Goal: Task Accomplishment & Management: Use online tool/utility

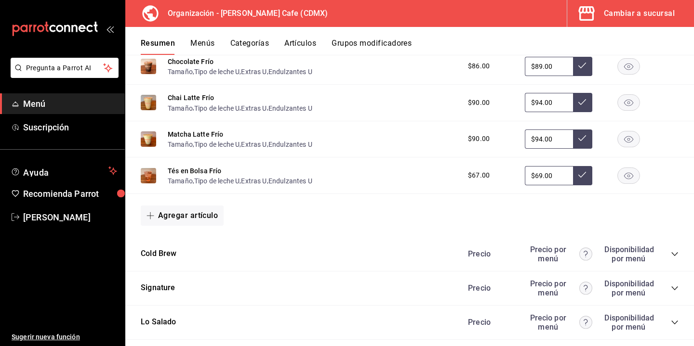
scroll to position [1039, 0]
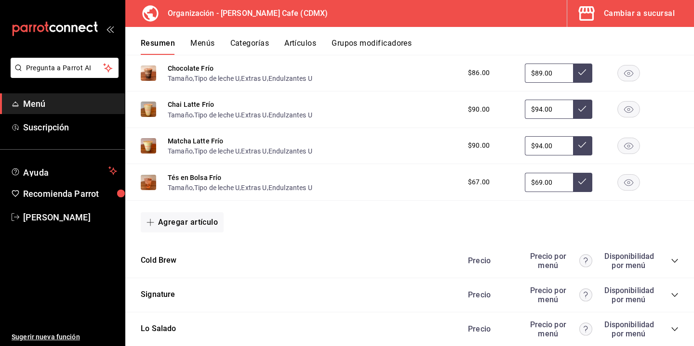
click at [202, 45] on button "Menús" at bounding box center [202, 47] width 24 height 16
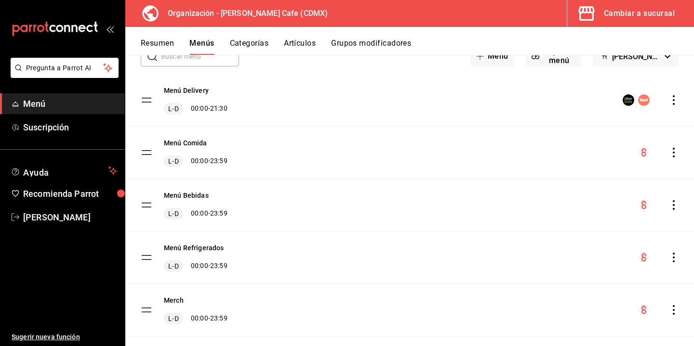
scroll to position [52, 0]
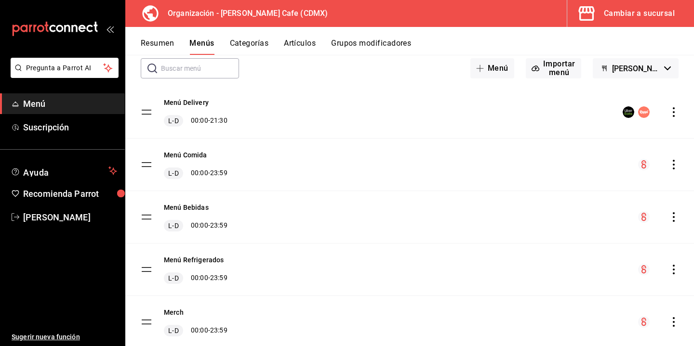
click at [673, 163] on icon "actions" at bounding box center [674, 165] width 10 height 10
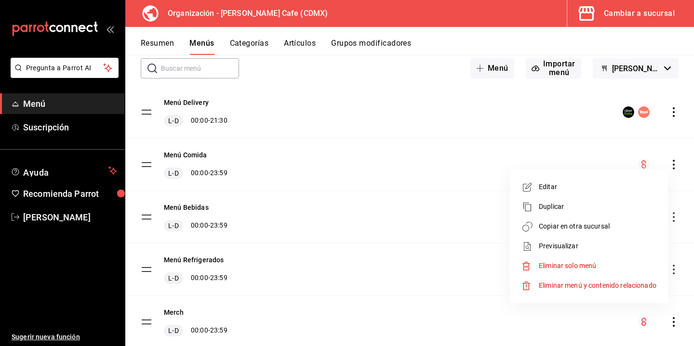
click at [580, 225] on span "Copiar en otra sucursal" at bounding box center [598, 227] width 118 height 10
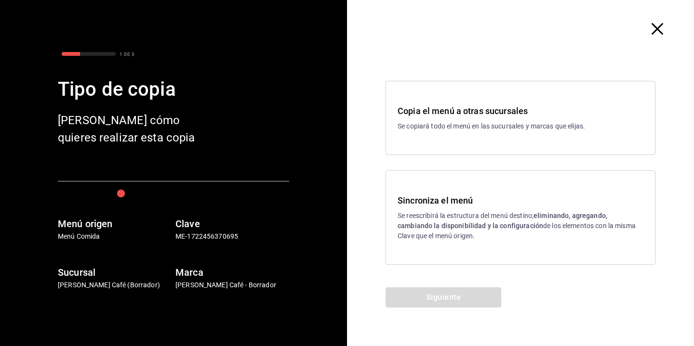
click at [445, 195] on h3 "Sincroniza el menú" at bounding box center [520, 200] width 246 height 13
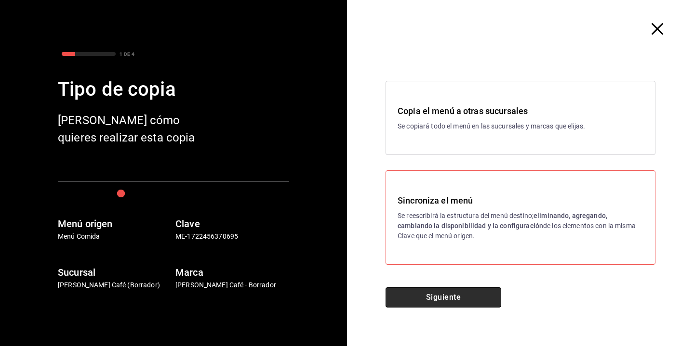
click at [427, 302] on button "Siguiente" at bounding box center [443, 298] width 116 height 20
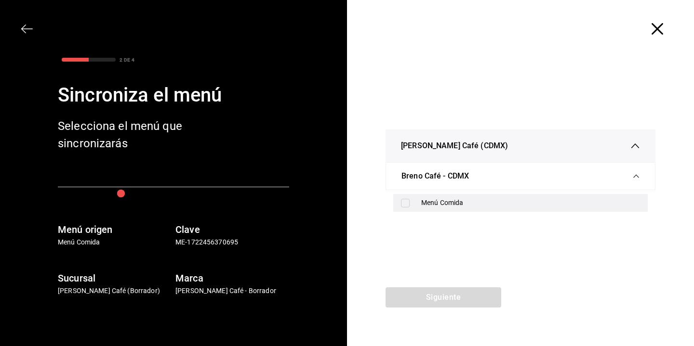
click at [436, 205] on div "Menú Comida" at bounding box center [530, 203] width 219 height 10
checkbox input "true"
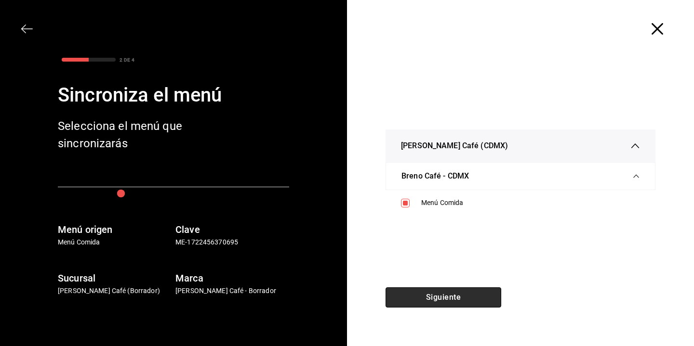
click at [426, 306] on button "Siguiente" at bounding box center [443, 298] width 116 height 20
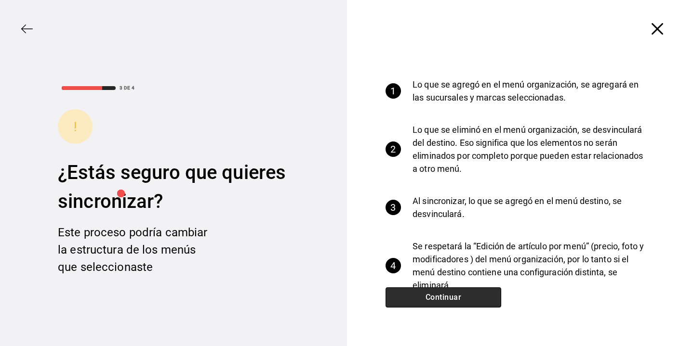
click at [463, 298] on button "Continuar" at bounding box center [443, 298] width 116 height 20
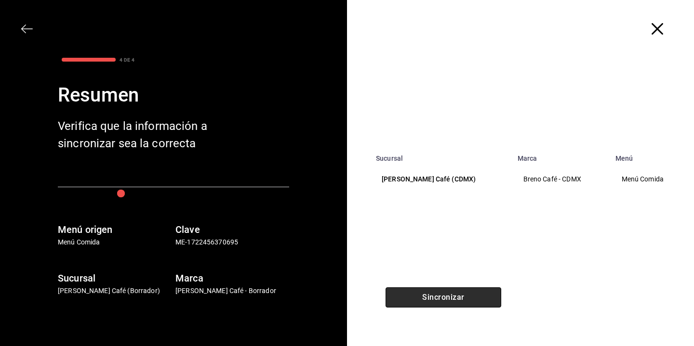
click at [455, 294] on button "Sincronizar" at bounding box center [443, 298] width 116 height 20
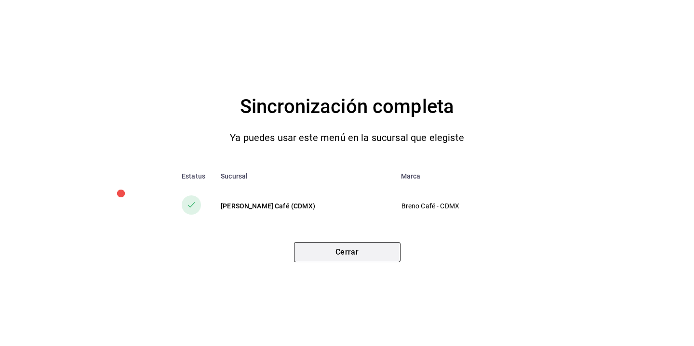
click at [361, 243] on button "Cerrar" at bounding box center [347, 252] width 106 height 20
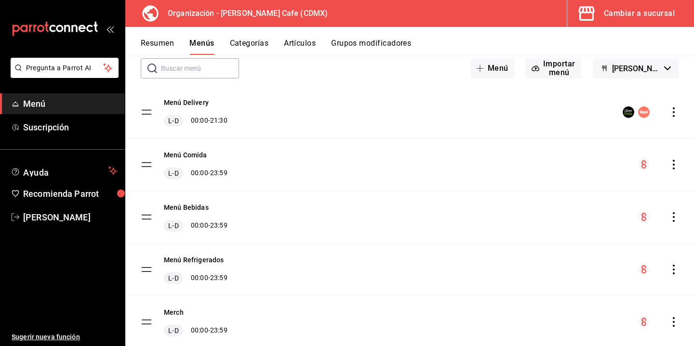
click at [632, 18] on div "Cambiar a sucursal" at bounding box center [639, 13] width 71 height 13
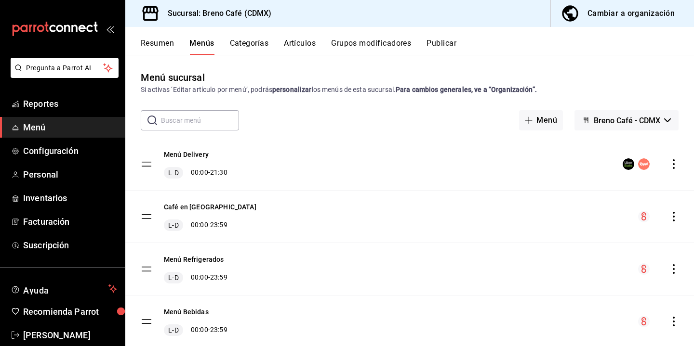
click at [442, 40] on button "Publicar" at bounding box center [441, 47] width 30 height 16
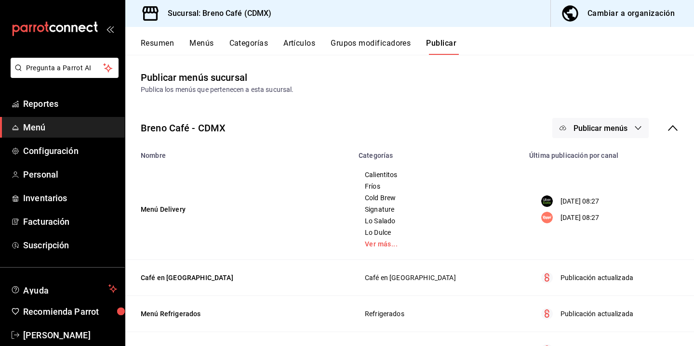
click at [582, 122] on button "Publicar menús" at bounding box center [600, 128] width 96 height 20
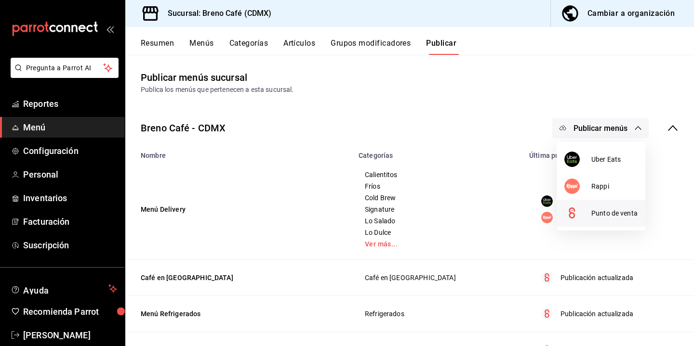
click at [600, 212] on span "Punto de venta" at bounding box center [614, 214] width 46 height 10
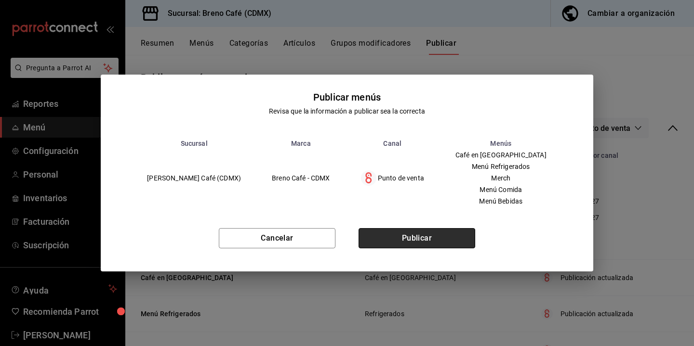
click at [454, 236] on button "Publicar" at bounding box center [416, 238] width 117 height 20
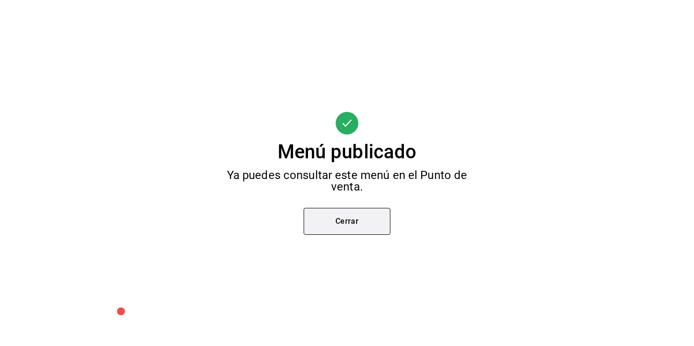
click at [337, 217] on button "Cerrar" at bounding box center [347, 221] width 87 height 27
